Goal: Information Seeking & Learning: Understand process/instructions

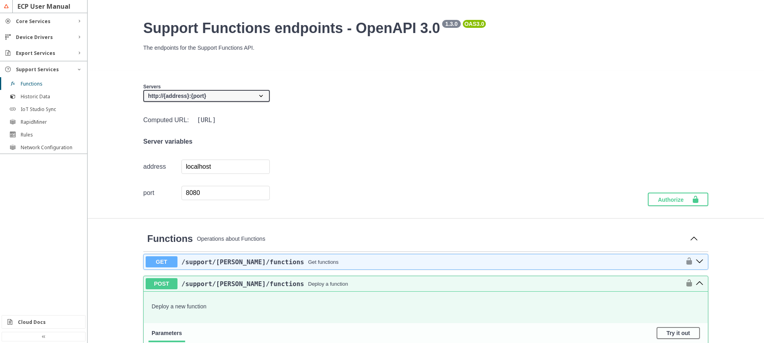
scroll to position [286, 0]
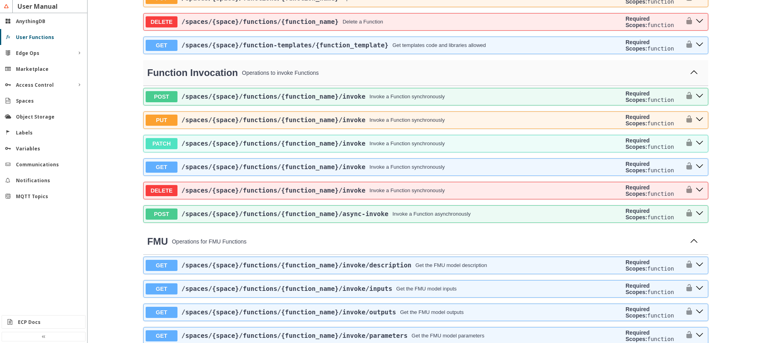
scroll to position [859, 0]
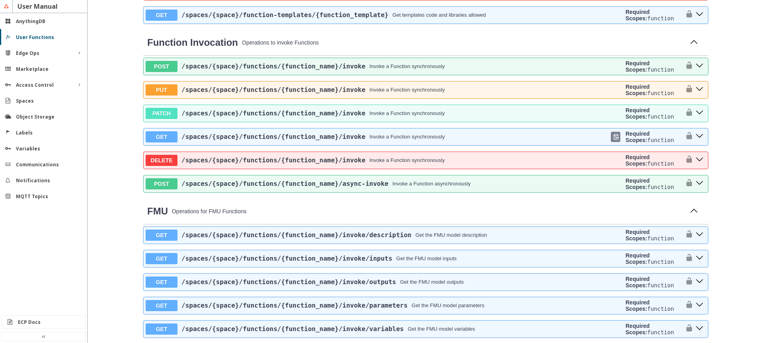
click at [359, 140] on span "/spaces /{space} /functions /{function_name} /invoke" at bounding box center [273, 137] width 184 height 8
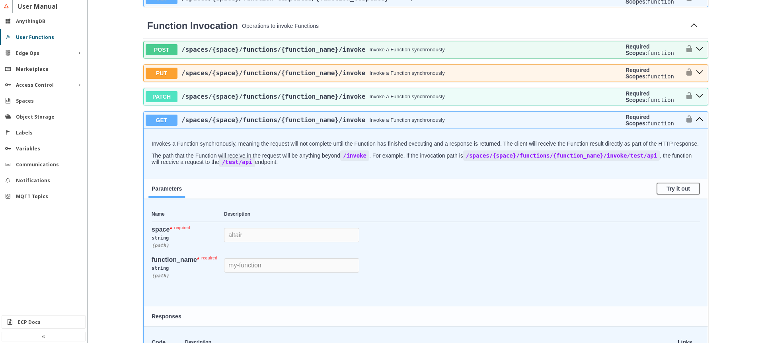
scroll to position [859, 0]
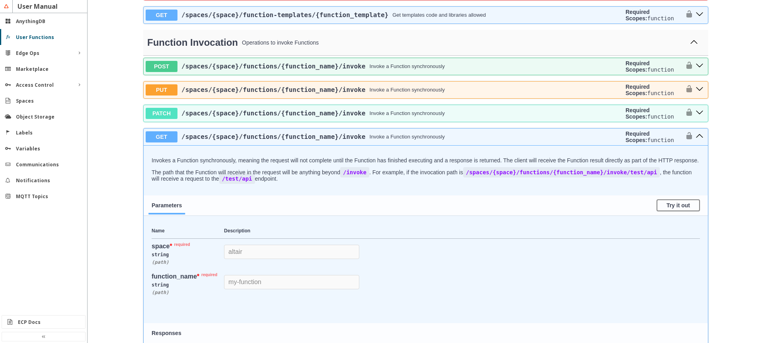
click at [381, 46] on p "Operations to invoke Functions" at bounding box center [463, 42] width 442 height 6
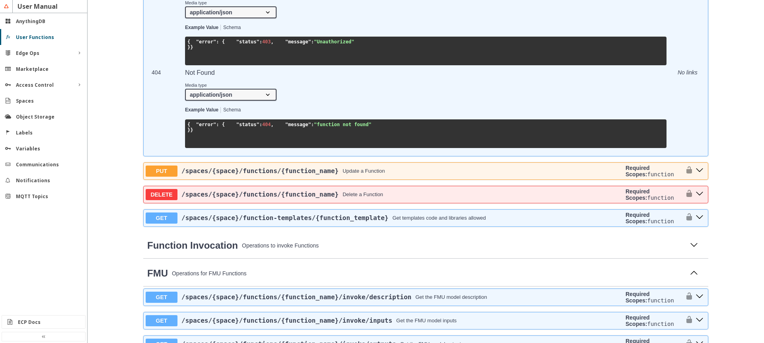
scroll to position [716, 0]
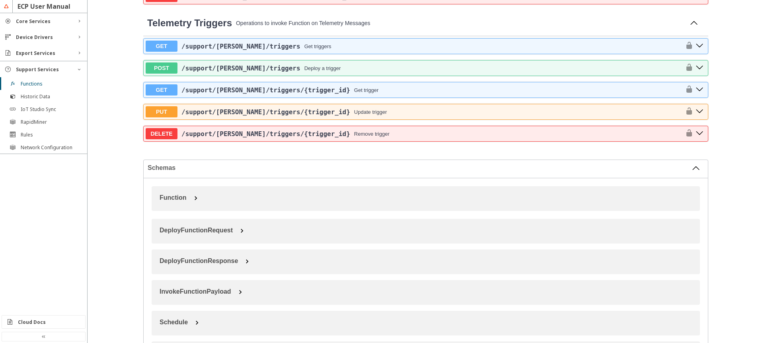
scroll to position [1241, 0]
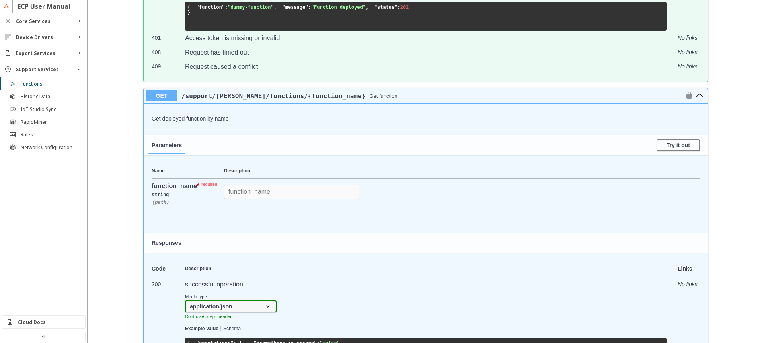
scroll to position [621, 0]
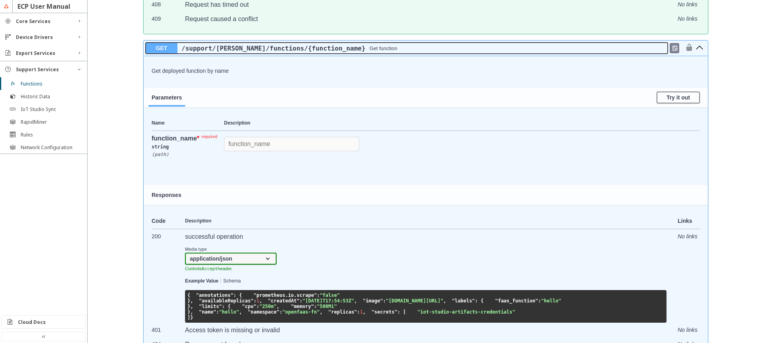
click at [381, 52] on div "/support /[PERSON_NAME] /functions /{function_name} Get function" at bounding box center [422, 49] width 490 height 8
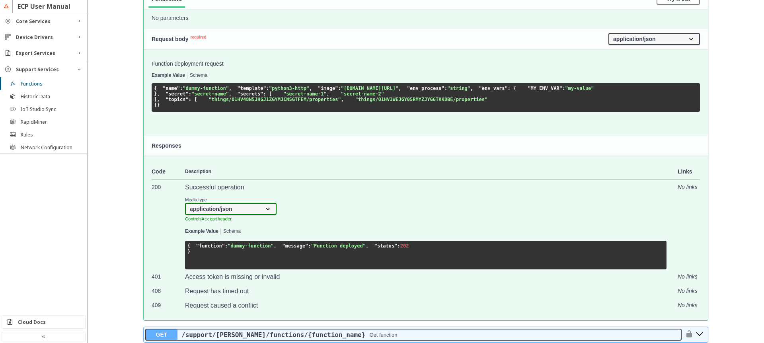
scroll to position [191, 0]
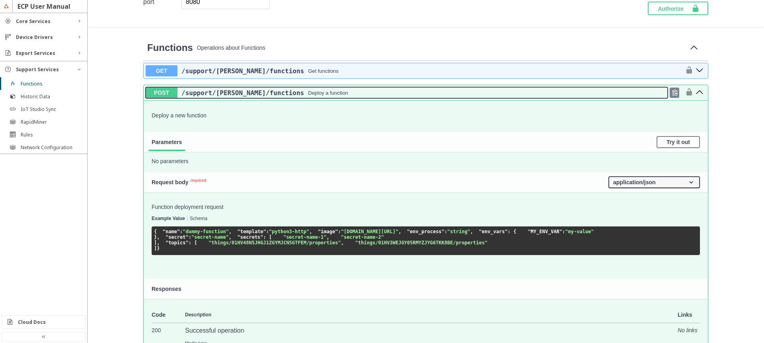
click at [338, 89] on div "/support /[PERSON_NAME] /functions Deploy a function" at bounding box center [422, 93] width 490 height 8
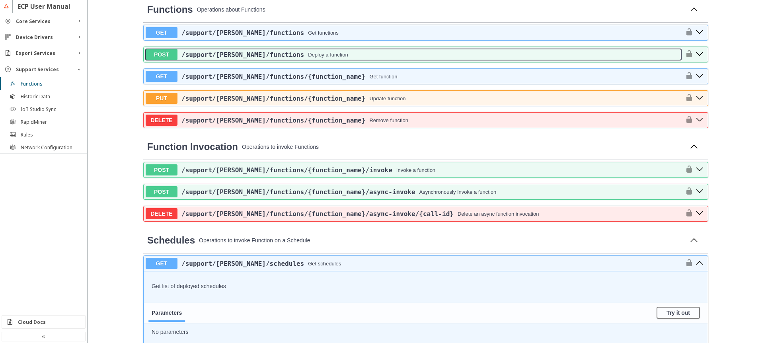
scroll to position [286, 0]
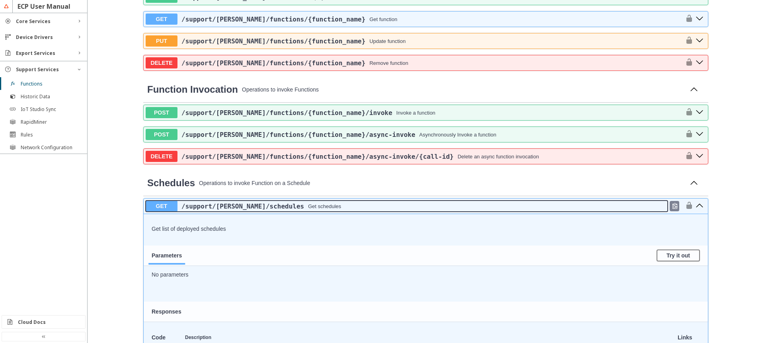
click at [351, 203] on div "/support /[PERSON_NAME] /schedules Get schedules" at bounding box center [422, 206] width 490 height 8
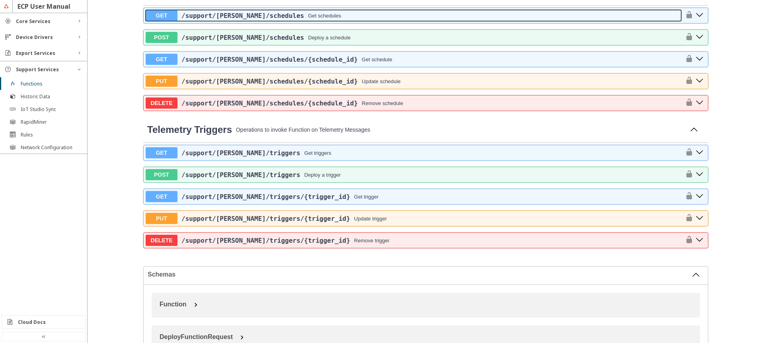
scroll to position [477, 0]
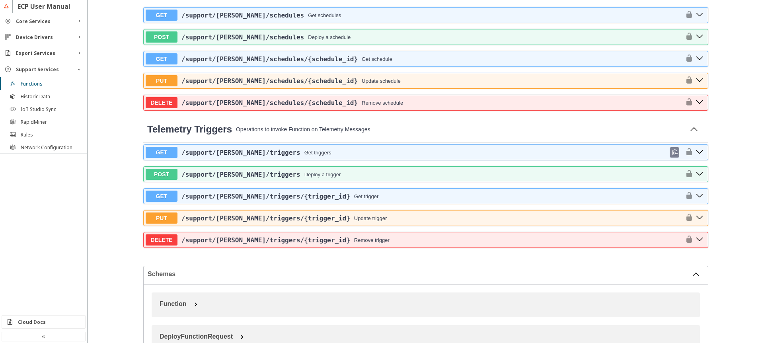
click at [314, 159] on div "GET /support /[PERSON_NAME] /triggers Get triggers" at bounding box center [426, 152] width 564 height 15
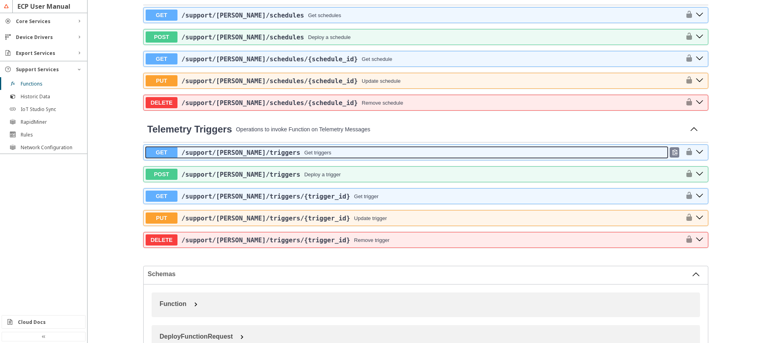
click at [313, 157] on button "GET /support /[PERSON_NAME] /triggers Get triggers" at bounding box center [407, 152] width 522 height 11
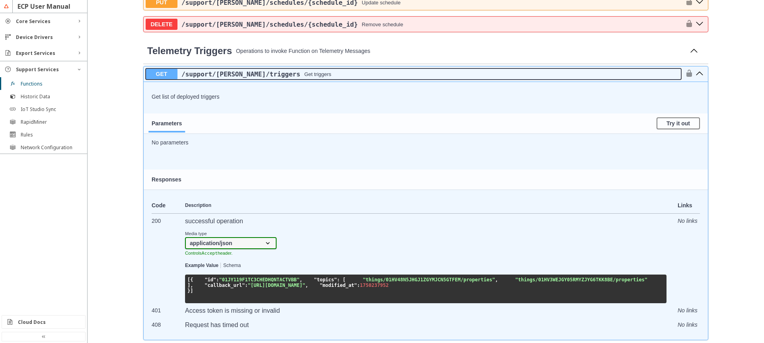
scroll to position [621, 0]
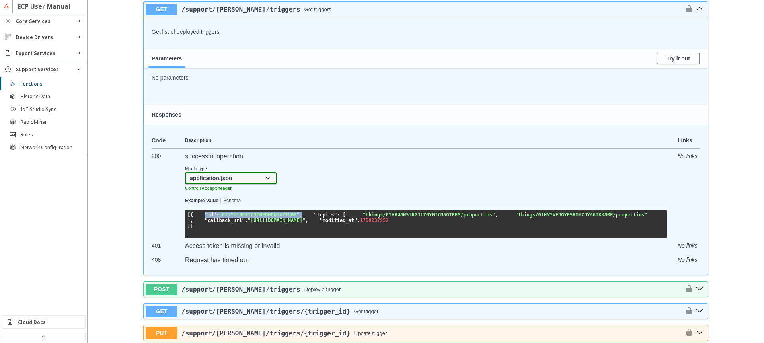
drag, startPoint x: 195, startPoint y: 226, endPoint x: 326, endPoint y: 225, distance: 131.3
click at [326, 225] on pre "[ { "id" : "01JY119F1TC3CHEDHQNTACTVBB" , "topics" : [ "things/01HV48N5JHGJ1ZGY…" at bounding box center [425, 224] width 481 height 29
click at [267, 218] on span ""01JY119F1TC3CHEDHQNTACTVBB"" at bounding box center [259, 215] width 80 height 6
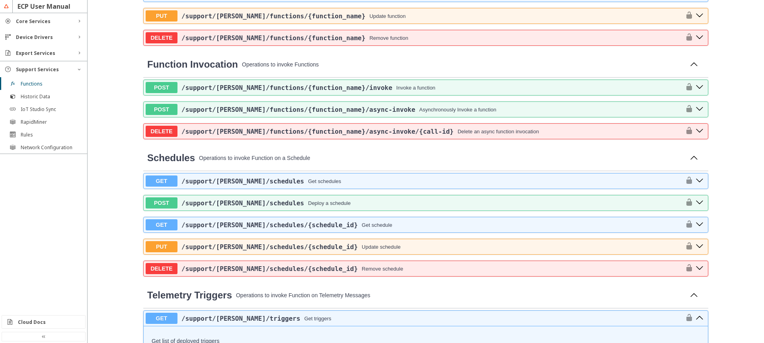
scroll to position [334, 0]
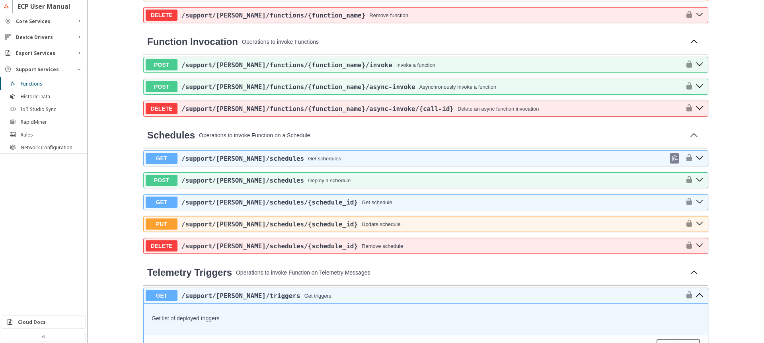
click at [246, 159] on span "/support /[PERSON_NAME] /schedules" at bounding box center [242, 159] width 123 height 8
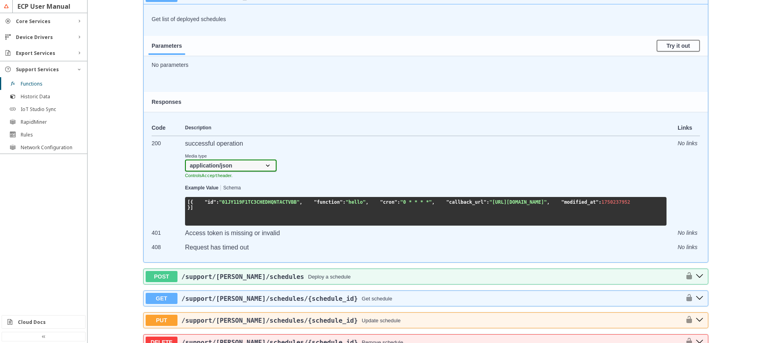
scroll to position [525, 0]
